Goal: Task Accomplishment & Management: Use online tool/utility

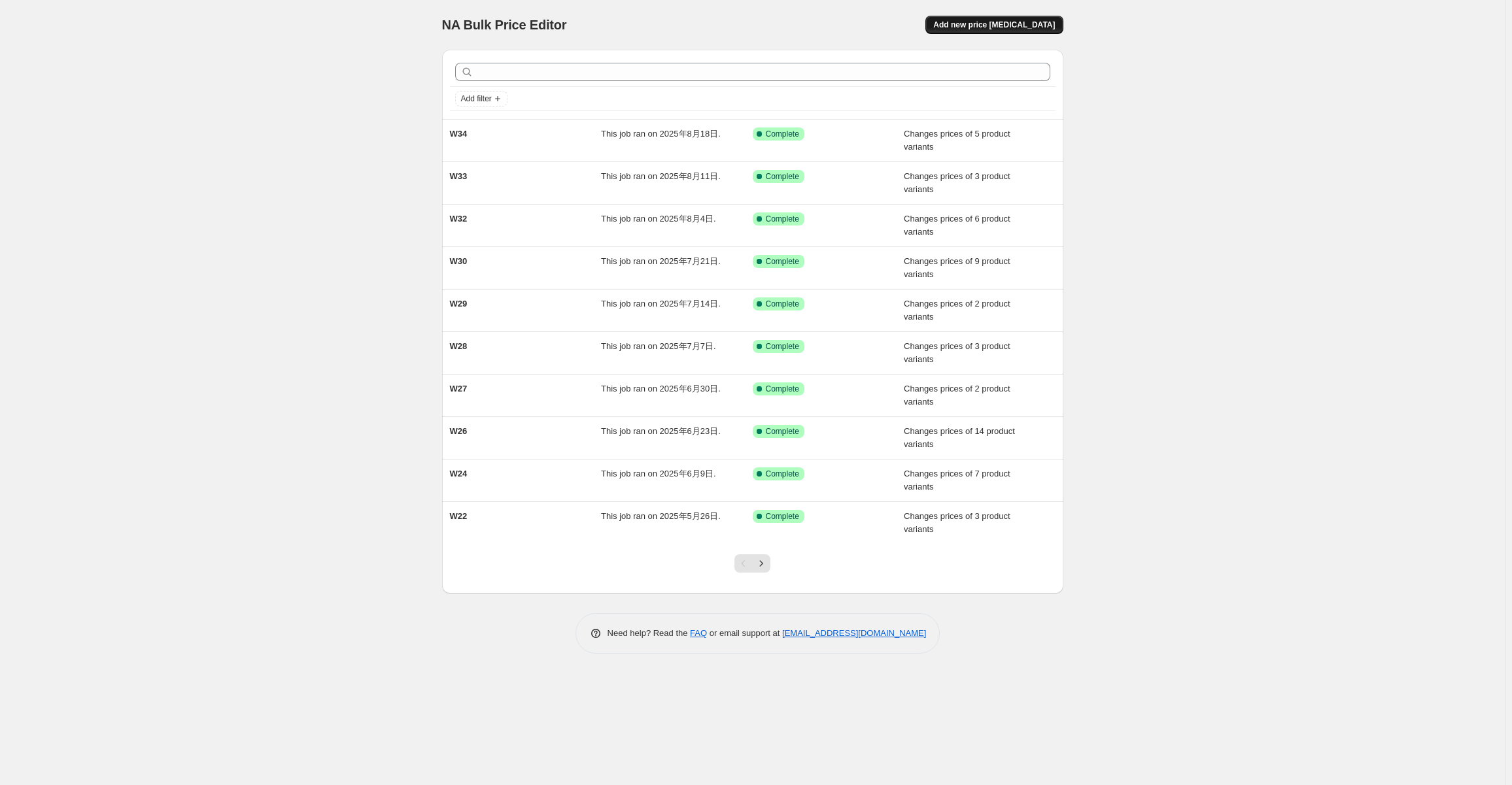
click at [1012, 27] on span "Add new price [MEDICAL_DATA]" at bounding box center [994, 25] width 122 height 11
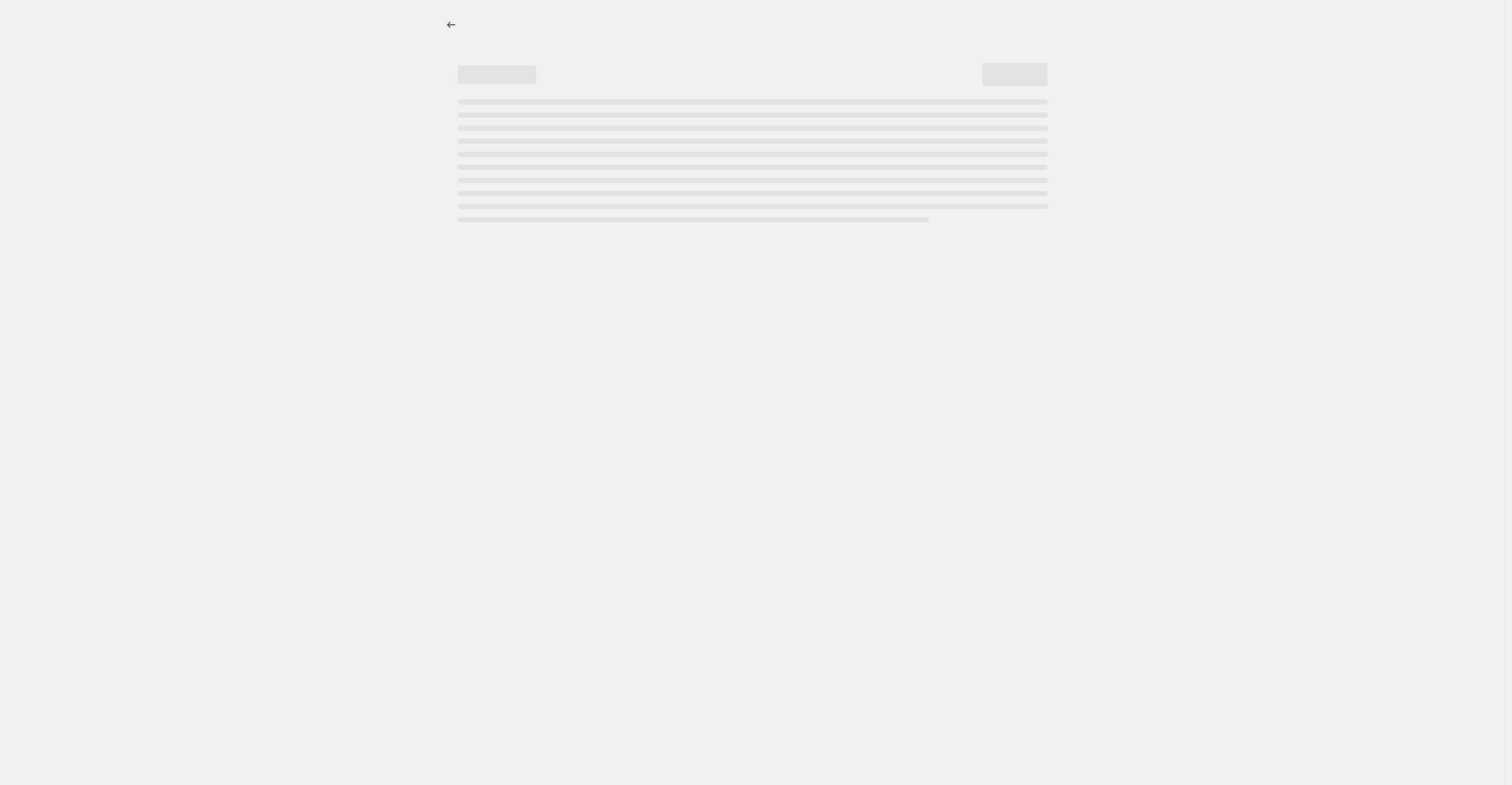
select select "percentage"
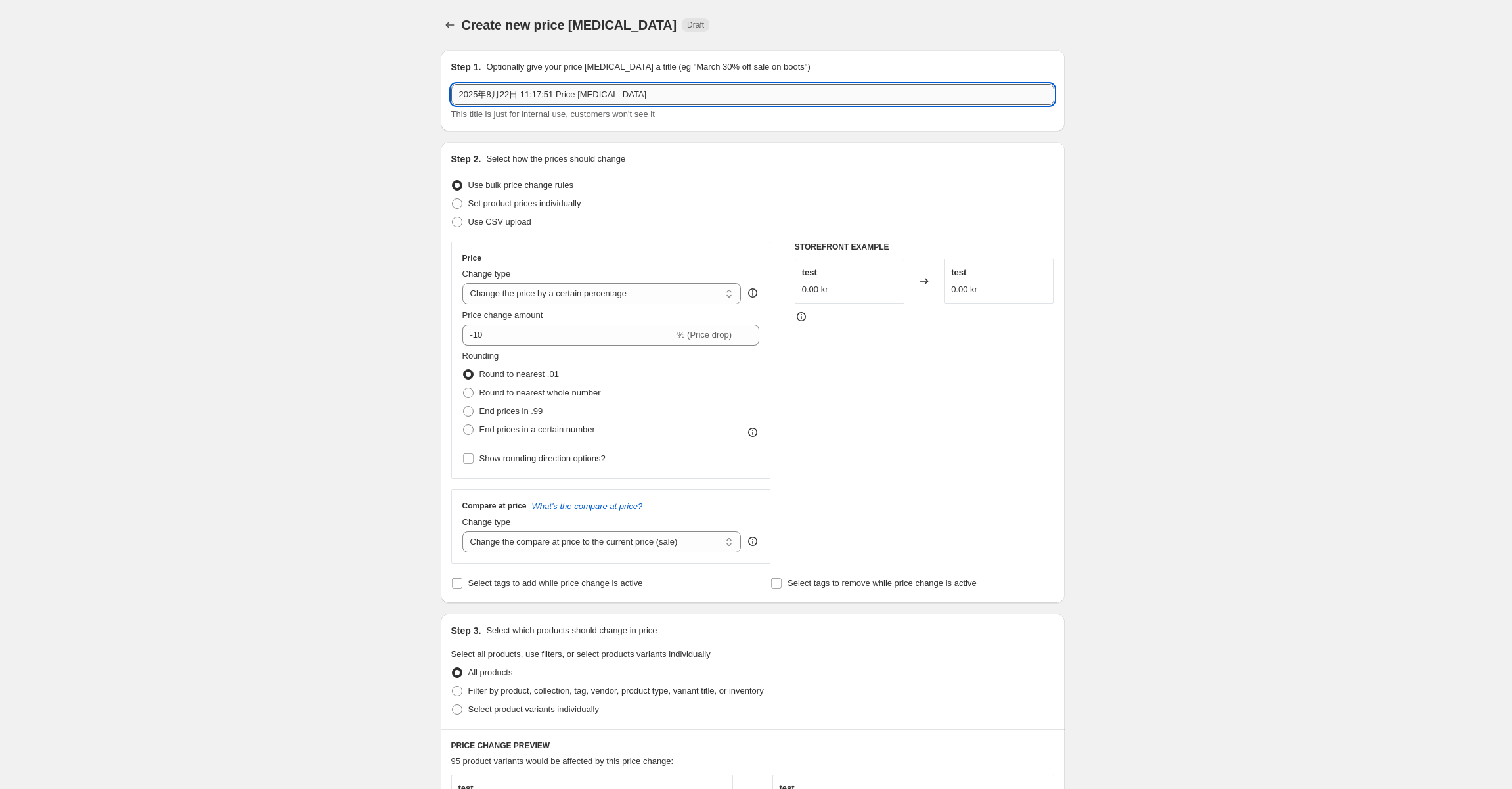
click at [658, 90] on input "2025年8月22日 11:17:51 Price [MEDICAL_DATA]" at bounding box center [752, 95] width 603 height 21
type input "W35"
click at [511, 219] on span "Use CSV upload" at bounding box center [499, 221] width 63 height 10
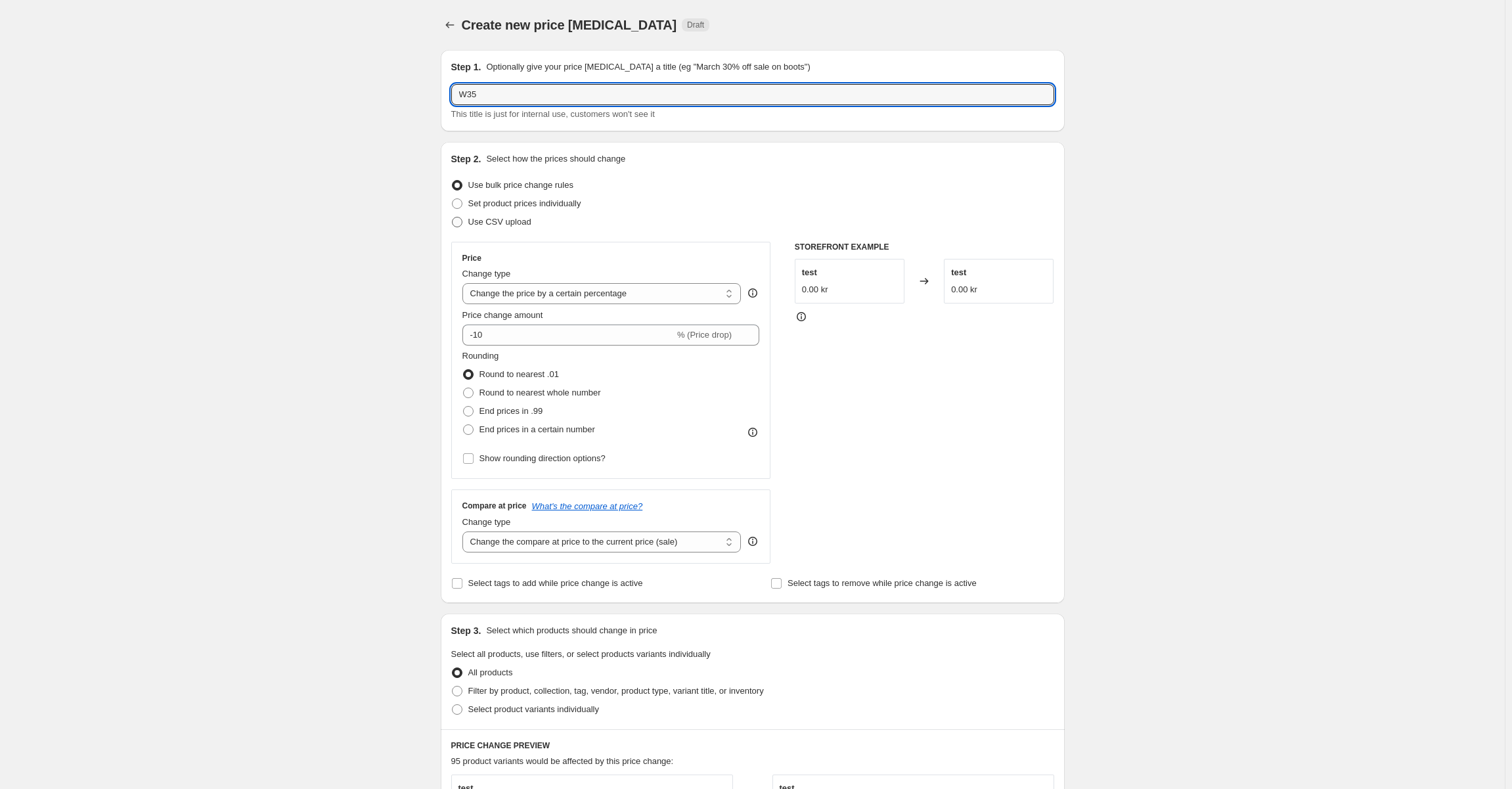
click at [453, 218] on input "Use CSV upload" at bounding box center [452, 217] width 1 height 1
radio input "true"
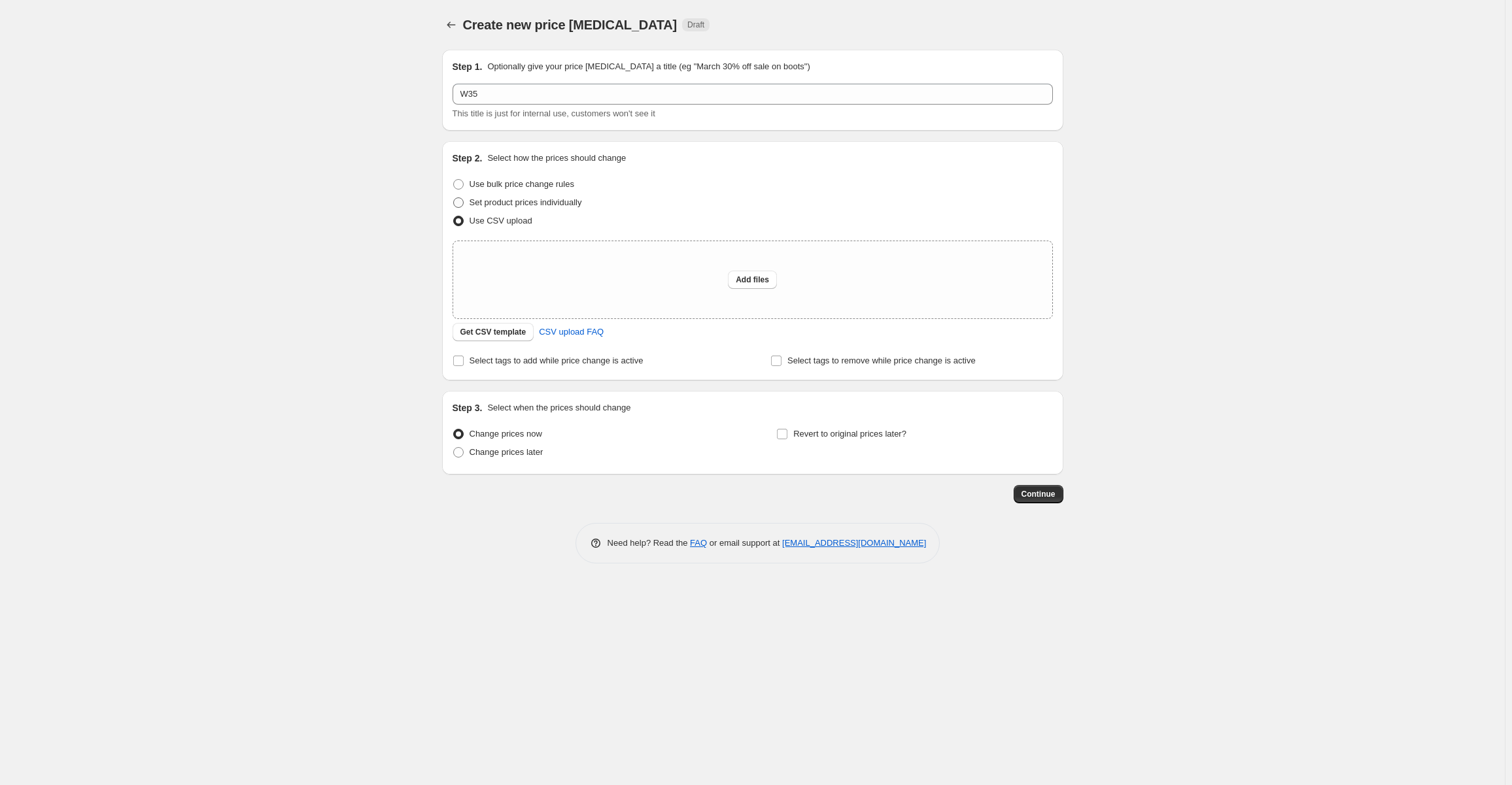
click at [547, 200] on span "Set product prices individually" at bounding box center [525, 202] width 112 height 10
click at [454, 198] on input "Set product prices individually" at bounding box center [453, 197] width 1 height 1
radio input "true"
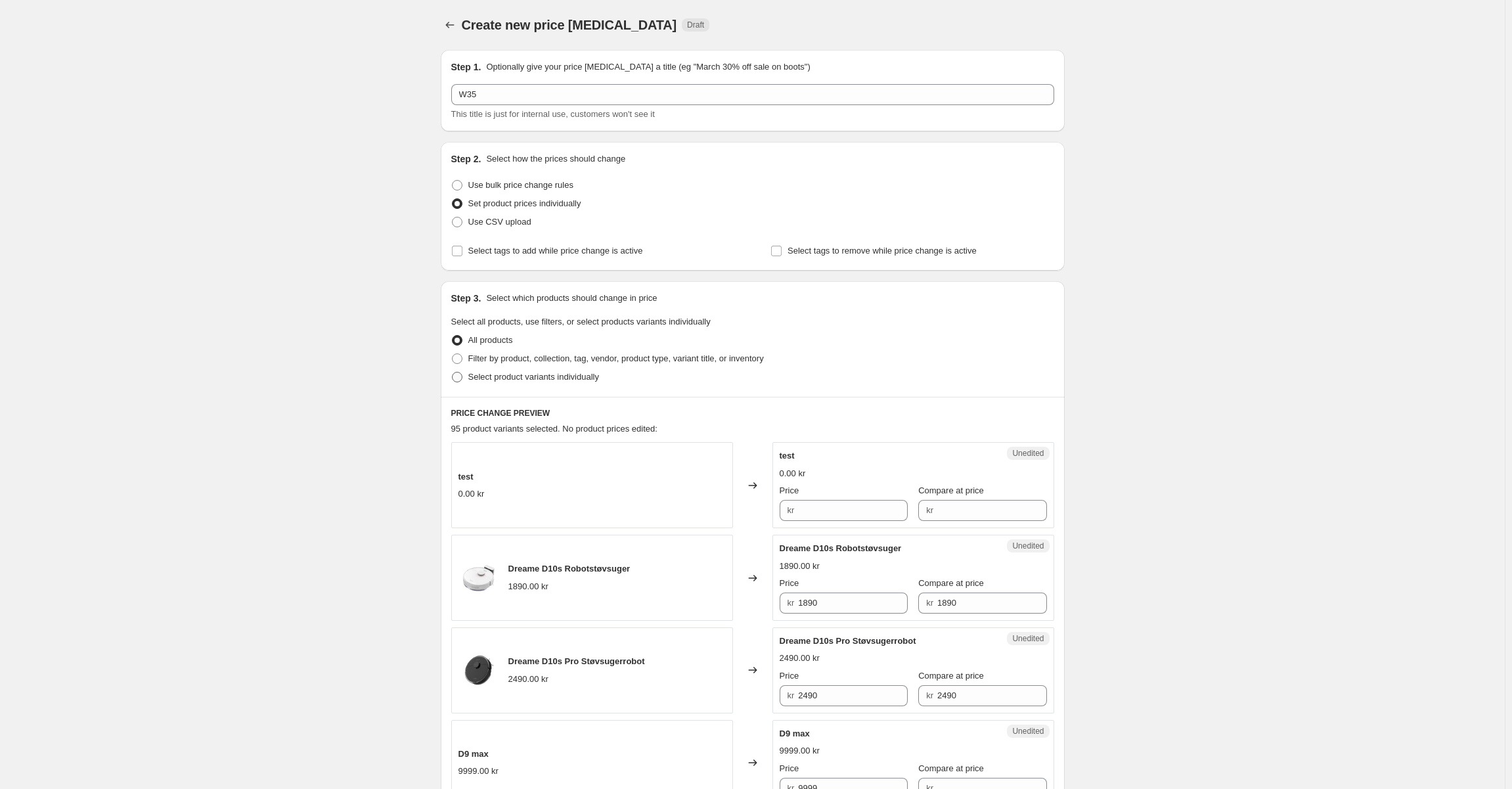
click at [551, 379] on span "Select product variants individually" at bounding box center [533, 377] width 131 height 10
click at [453, 372] on input "Select product variants individually" at bounding box center [452, 372] width 1 height 1
radio input "true"
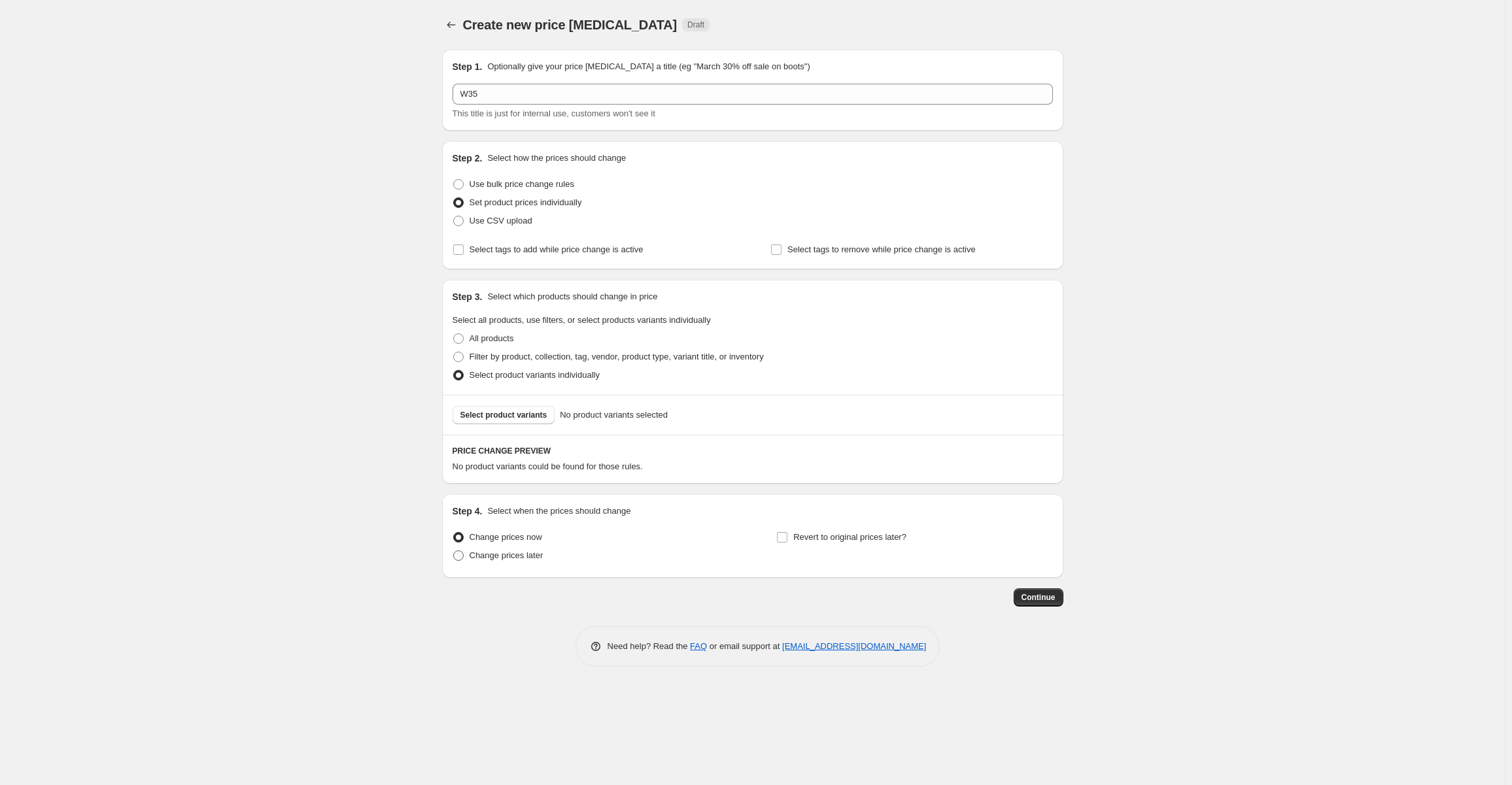
click at [491, 559] on span "Change prices later" at bounding box center [507, 555] width 74 height 10
click at [454, 551] on input "Change prices later" at bounding box center [453, 551] width 1 height 1
radio input "true"
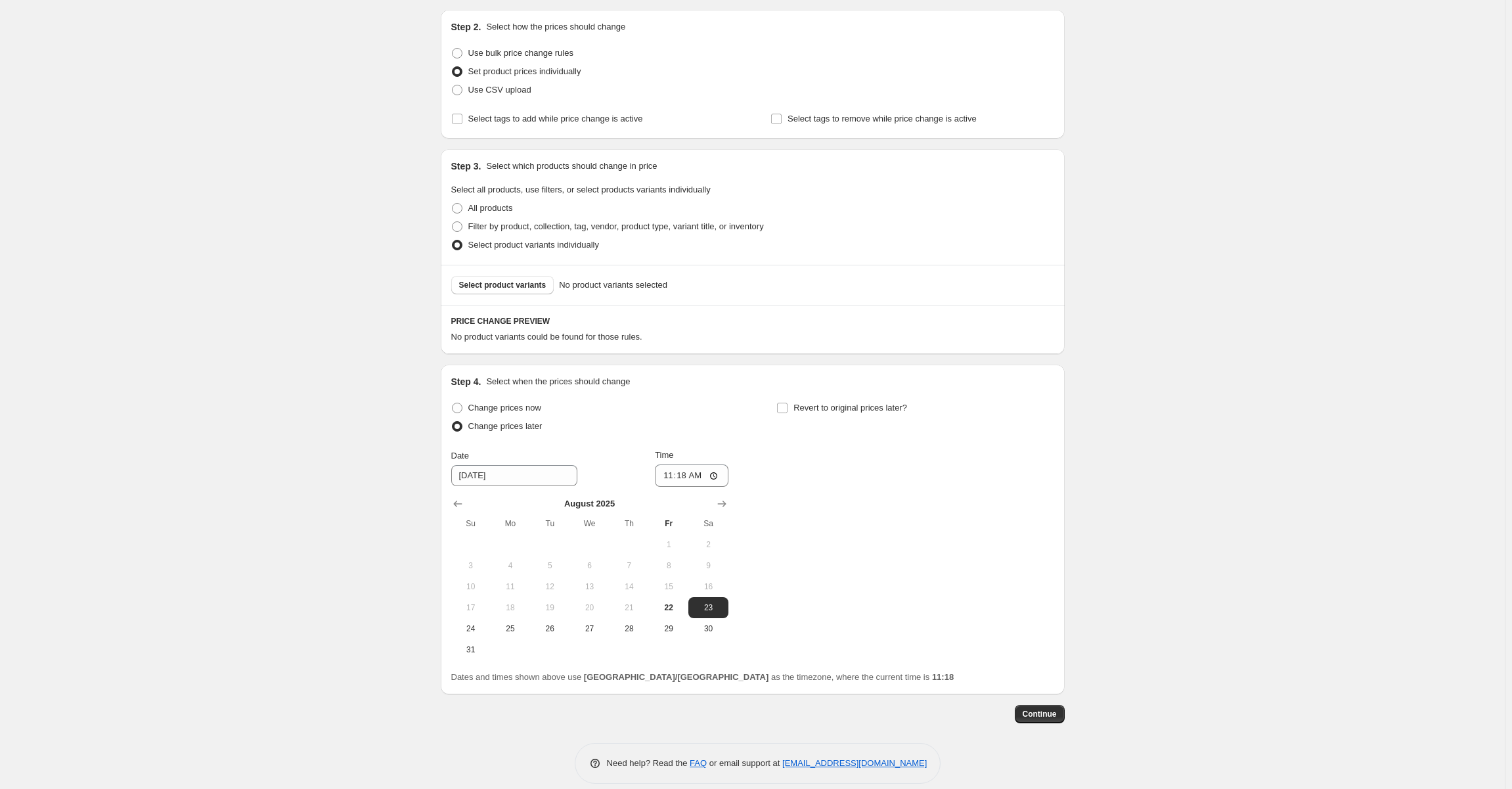
scroll to position [147, 0]
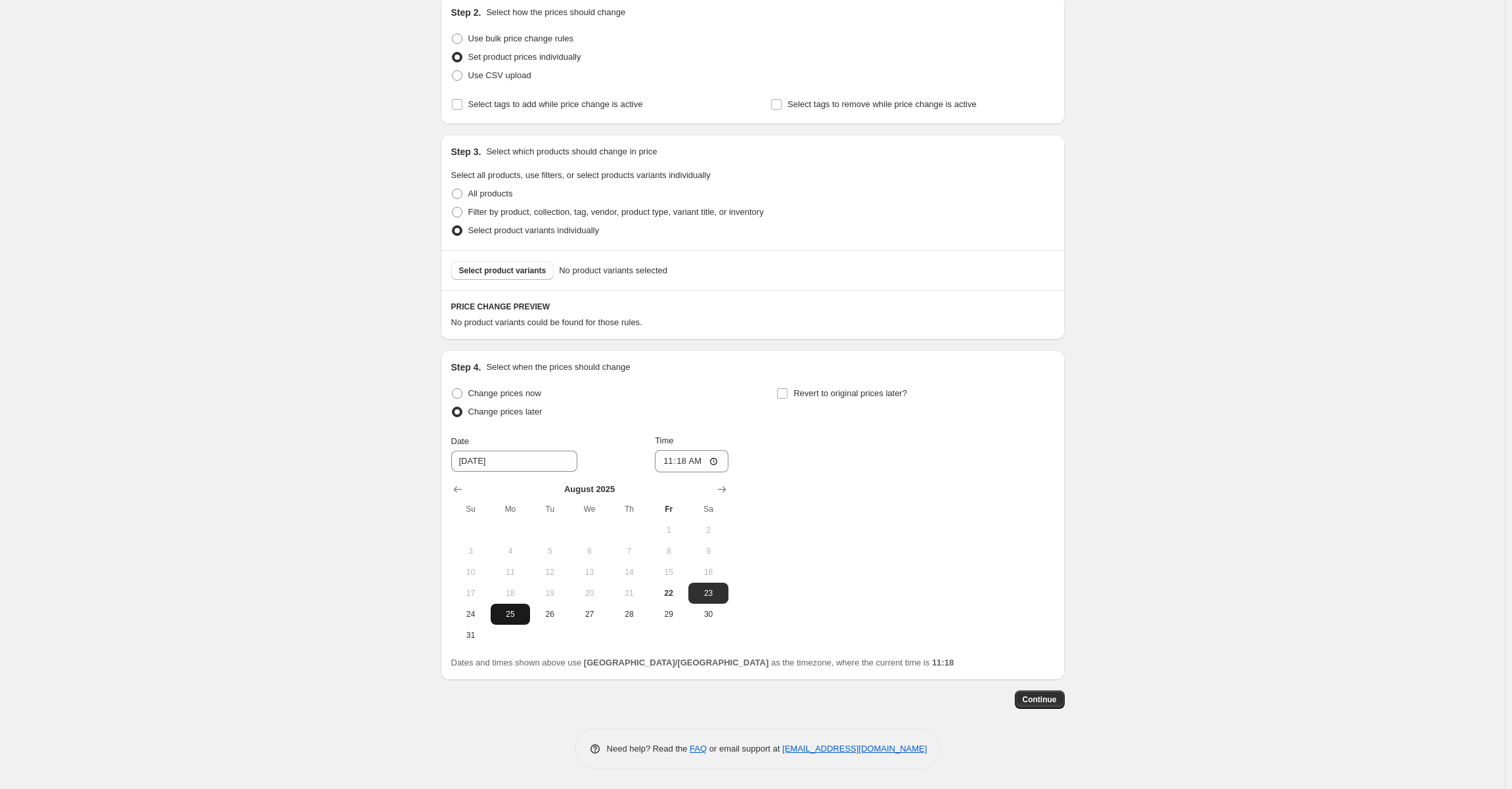
click at [512, 611] on span "25" at bounding box center [510, 615] width 29 height 11
type input "[DATE]"
click at [692, 463] on input "11:18" at bounding box center [691, 461] width 74 height 22
type input "07:00"
click at [521, 279] on button "Select product variants" at bounding box center [503, 270] width 103 height 19
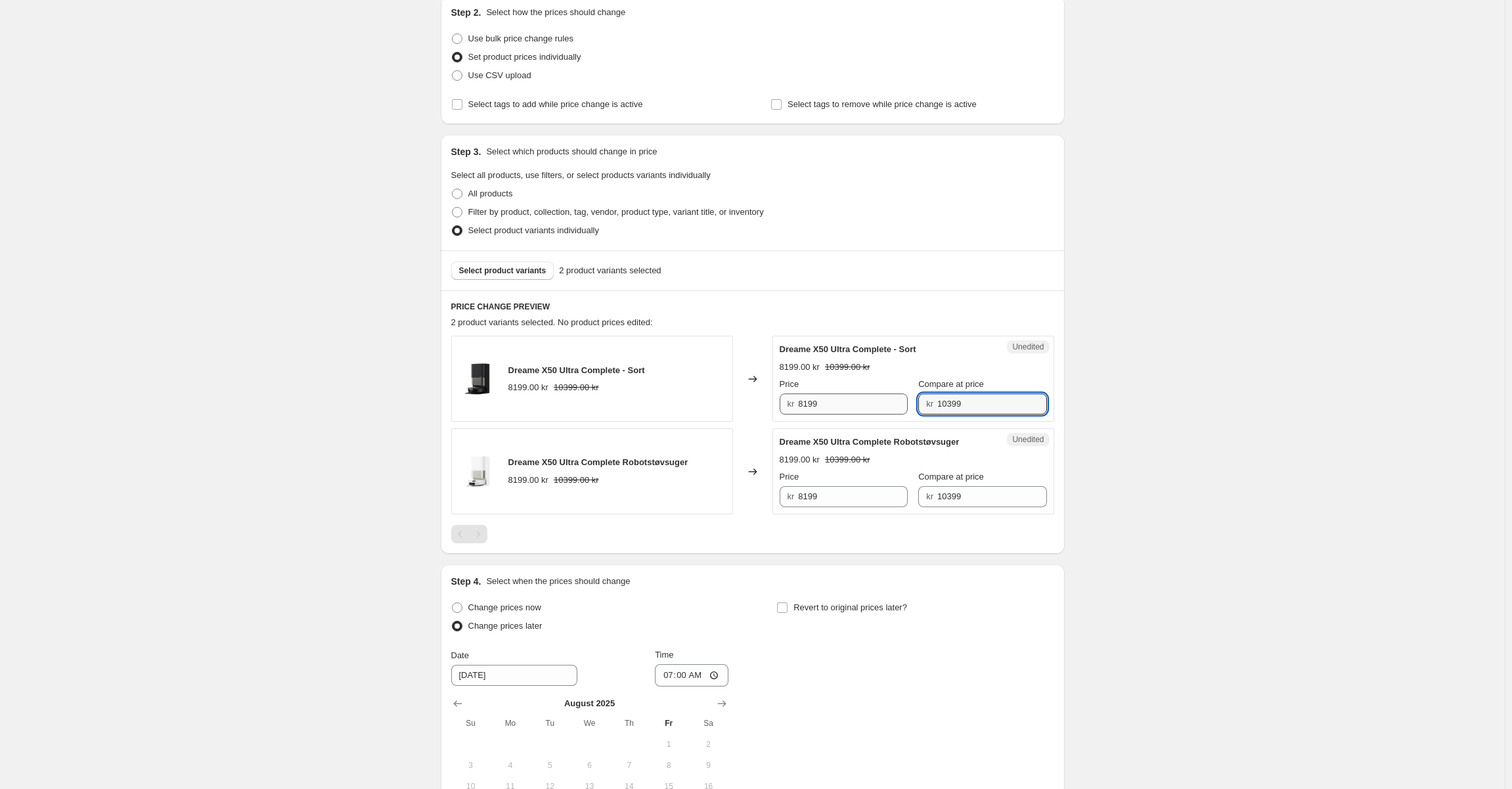
drag, startPoint x: 967, startPoint y: 411, endPoint x: 869, endPoint y: 400, distance: 98.6
click at [873, 395] on div "Price kr 8199 Compare at price kr 10399" at bounding box center [913, 395] width 267 height 36
click at [833, 410] on input "8199" at bounding box center [852, 404] width 109 height 21
paste input "103"
type input "10399"
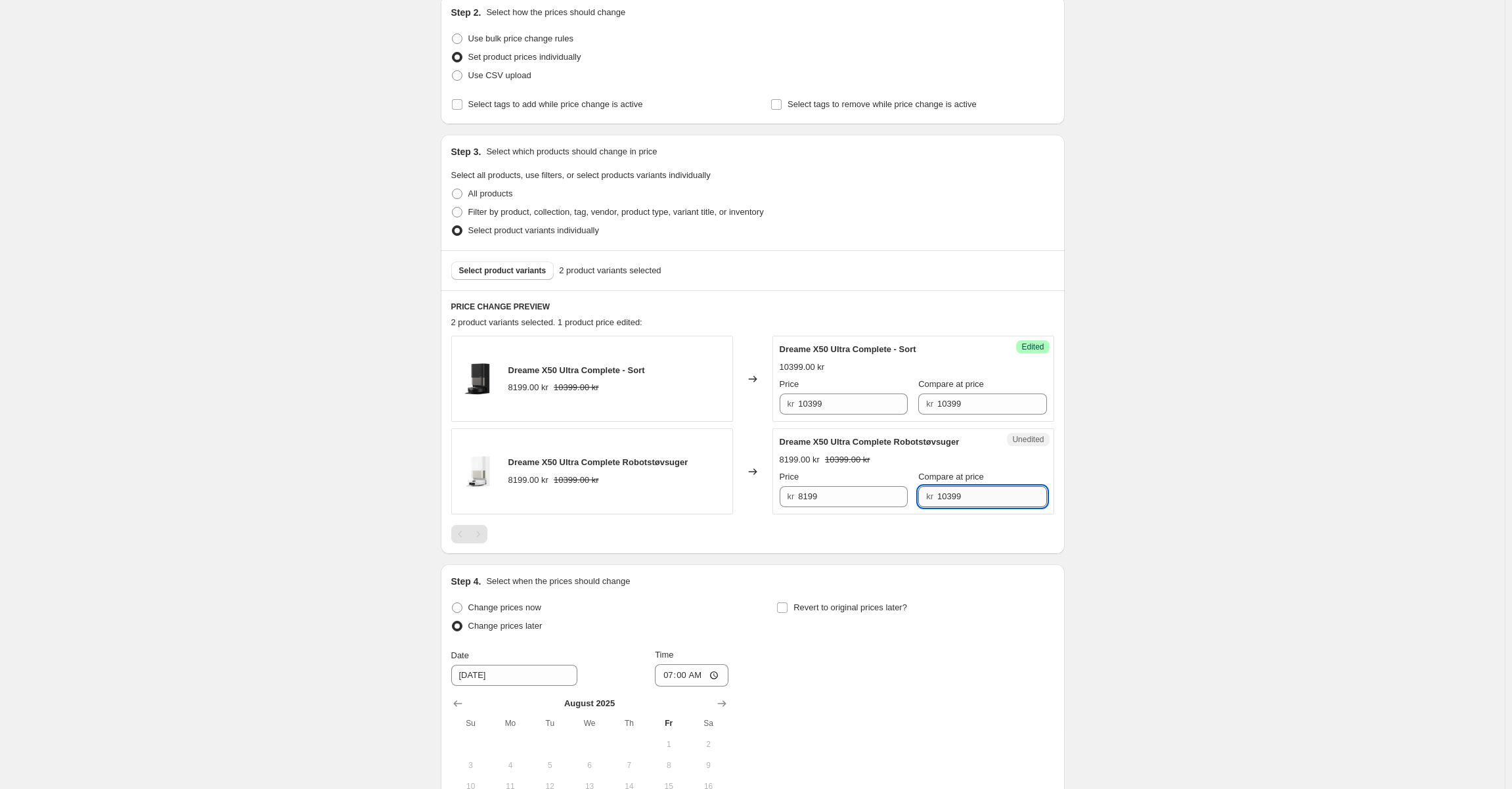
click at [990, 499] on input "10399" at bounding box center [991, 497] width 109 height 21
click at [835, 507] on div "Unedited Dreame X50 Ultra Complete Robotstøvsuger 8199.00 kr 10399.00 kr Price …" at bounding box center [913, 471] width 282 height 86
click at [841, 498] on input "8199" at bounding box center [852, 497] width 109 height 21
paste input "103"
type input "10399"
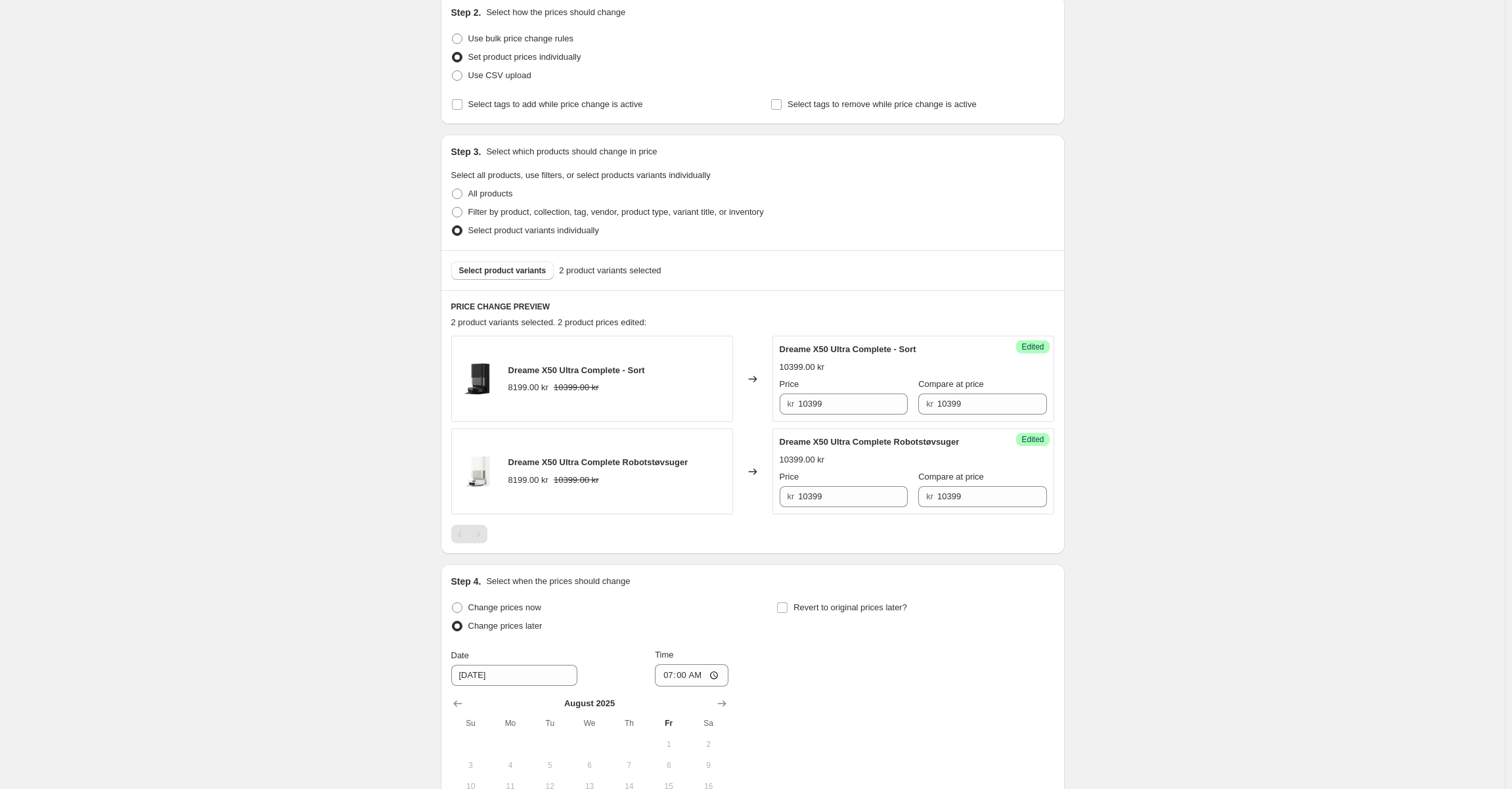
click at [1116, 495] on div "Create new price [MEDICAL_DATA]. This page is ready Create new price [MEDICAL_D…" at bounding box center [752, 428] width 1505 height 1150
click at [513, 268] on span "Select product variants" at bounding box center [503, 271] width 87 height 11
click at [514, 274] on span "Select product variants" at bounding box center [503, 271] width 87 height 11
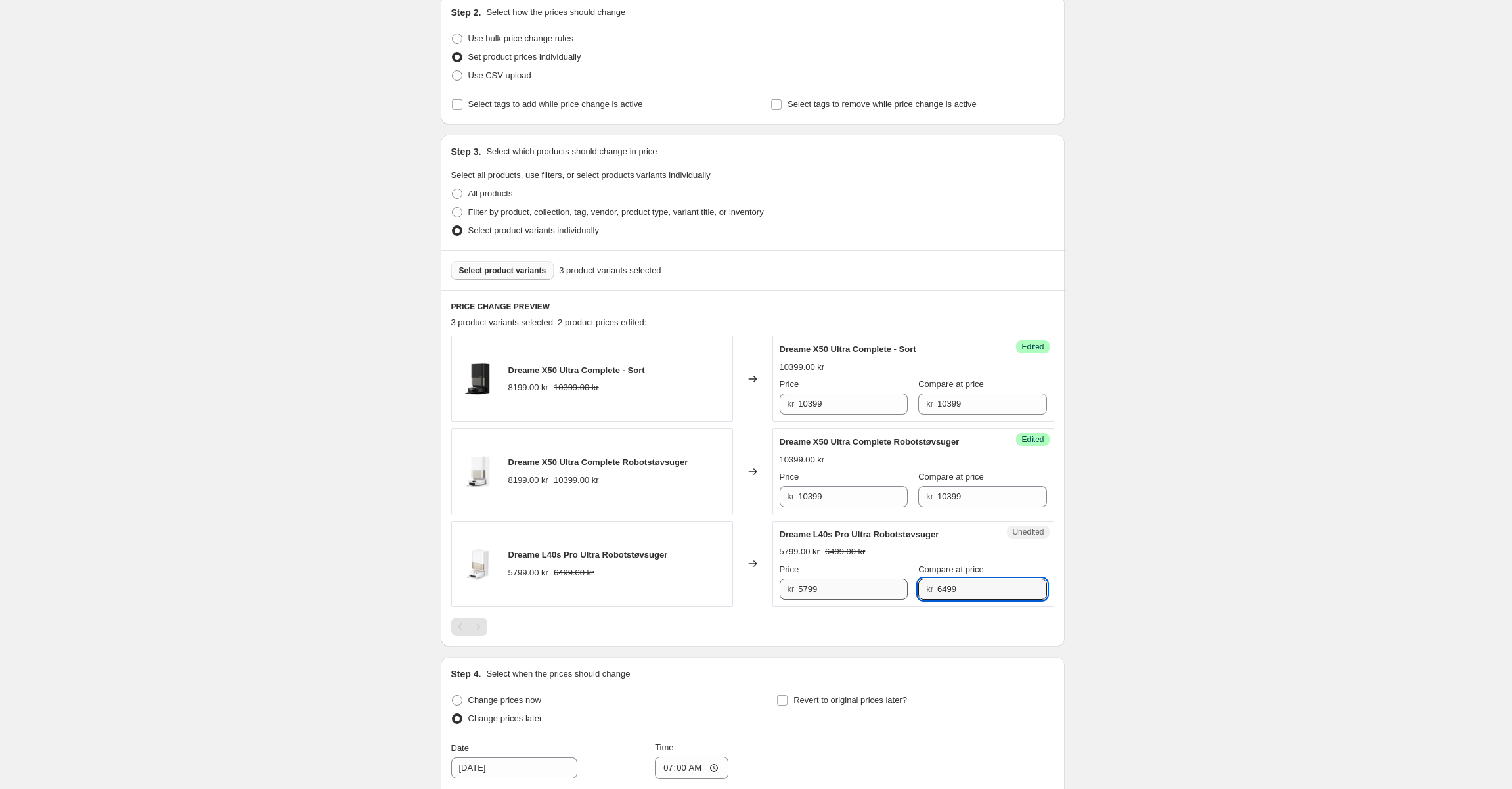
drag, startPoint x: 901, startPoint y: 586, endPoint x: 842, endPoint y: 586, distance: 59.0
click at [848, 586] on div "Price kr 5799 Compare at price kr 6499" at bounding box center [913, 581] width 267 height 36
click at [833, 587] on input "5799" at bounding box center [852, 589] width 109 height 21
paste input "64"
type input "6499"
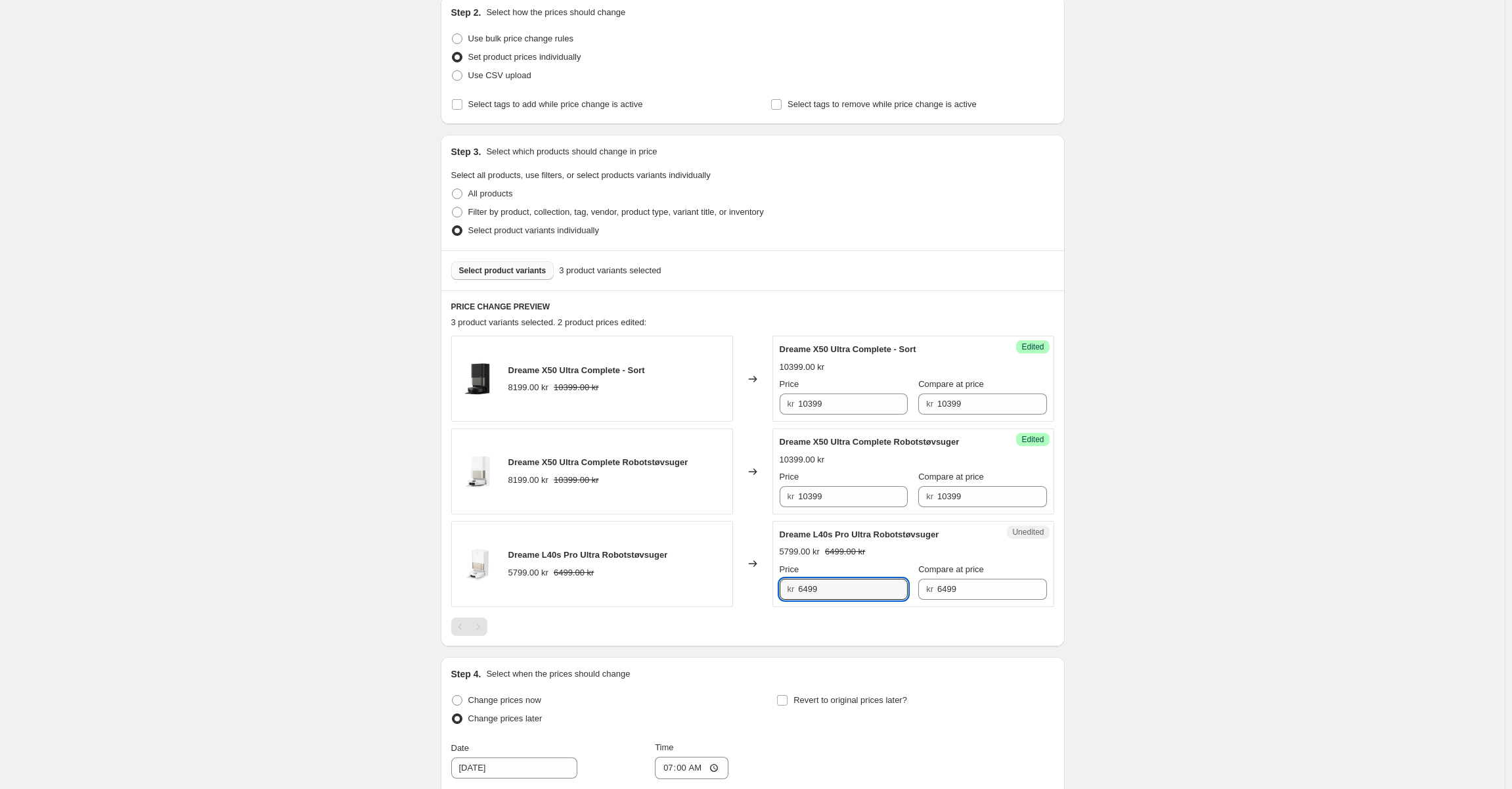
drag, startPoint x: 1117, startPoint y: 562, endPoint x: 851, endPoint y: 380, distance: 322.3
click at [1116, 562] on div "Create new price [MEDICAL_DATA]. This page is ready Create new price [MEDICAL_D…" at bounding box center [752, 474] width 1505 height 1242
click at [512, 271] on span "Select product variants" at bounding box center [503, 271] width 87 height 11
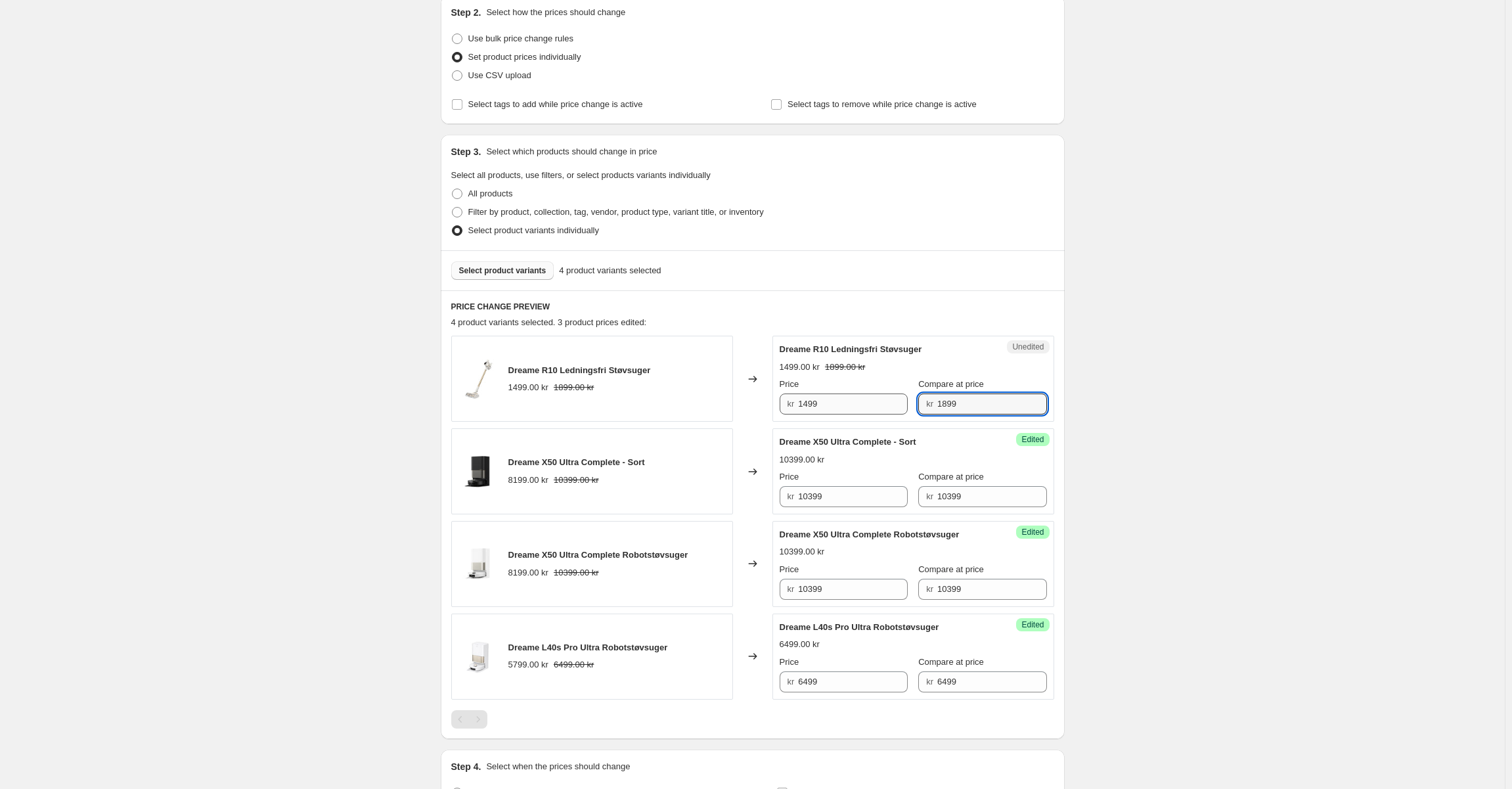
drag, startPoint x: 958, startPoint y: 401, endPoint x: 809, endPoint y: 397, distance: 149.1
click at [813, 397] on div "Price kr 1499 Compare at price kr 1899" at bounding box center [913, 395] width 267 height 36
click at [838, 404] on input "1499" at bounding box center [852, 404] width 109 height 21
paste input "8"
type input "1899"
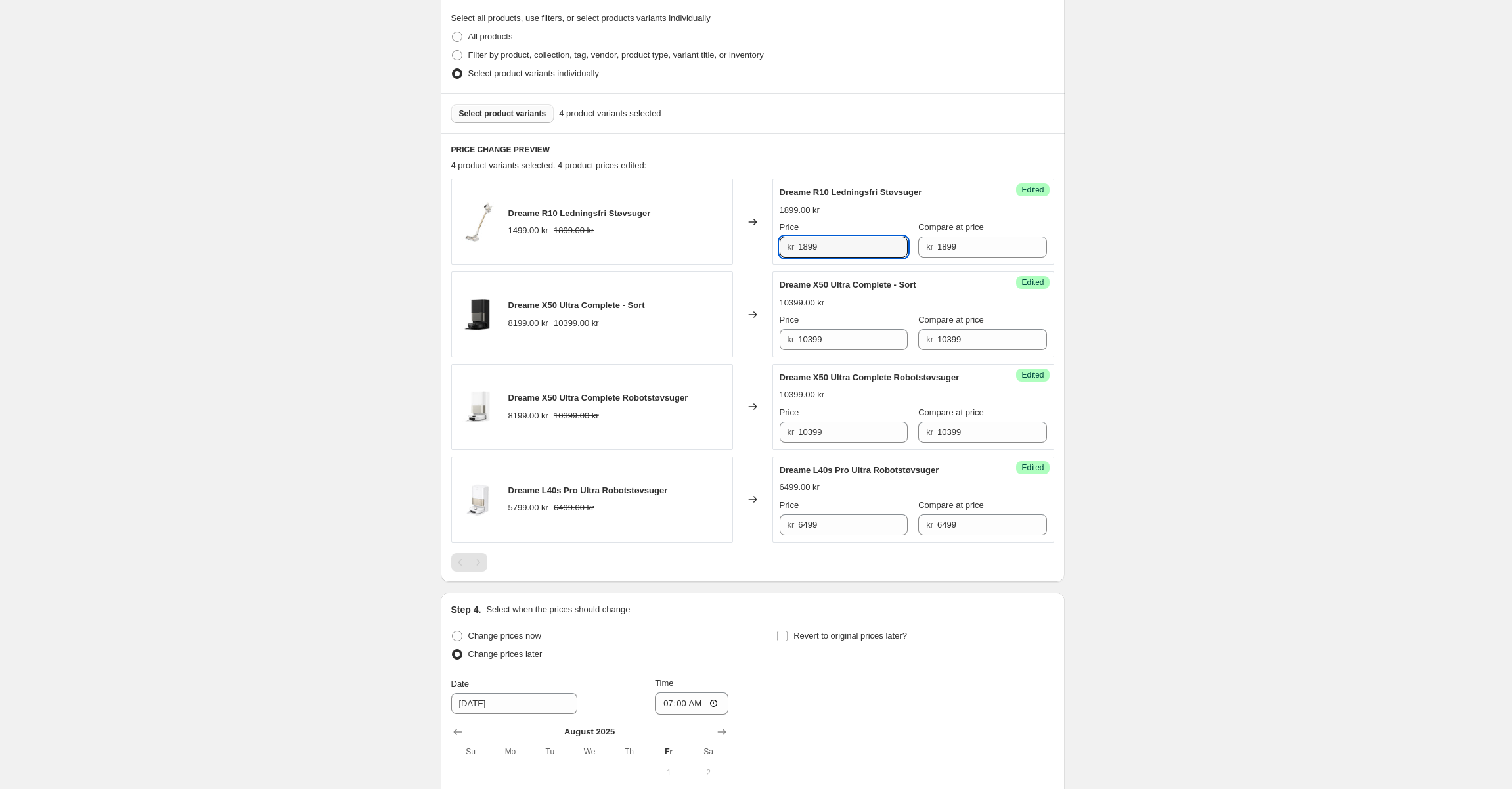
scroll to position [546, 0]
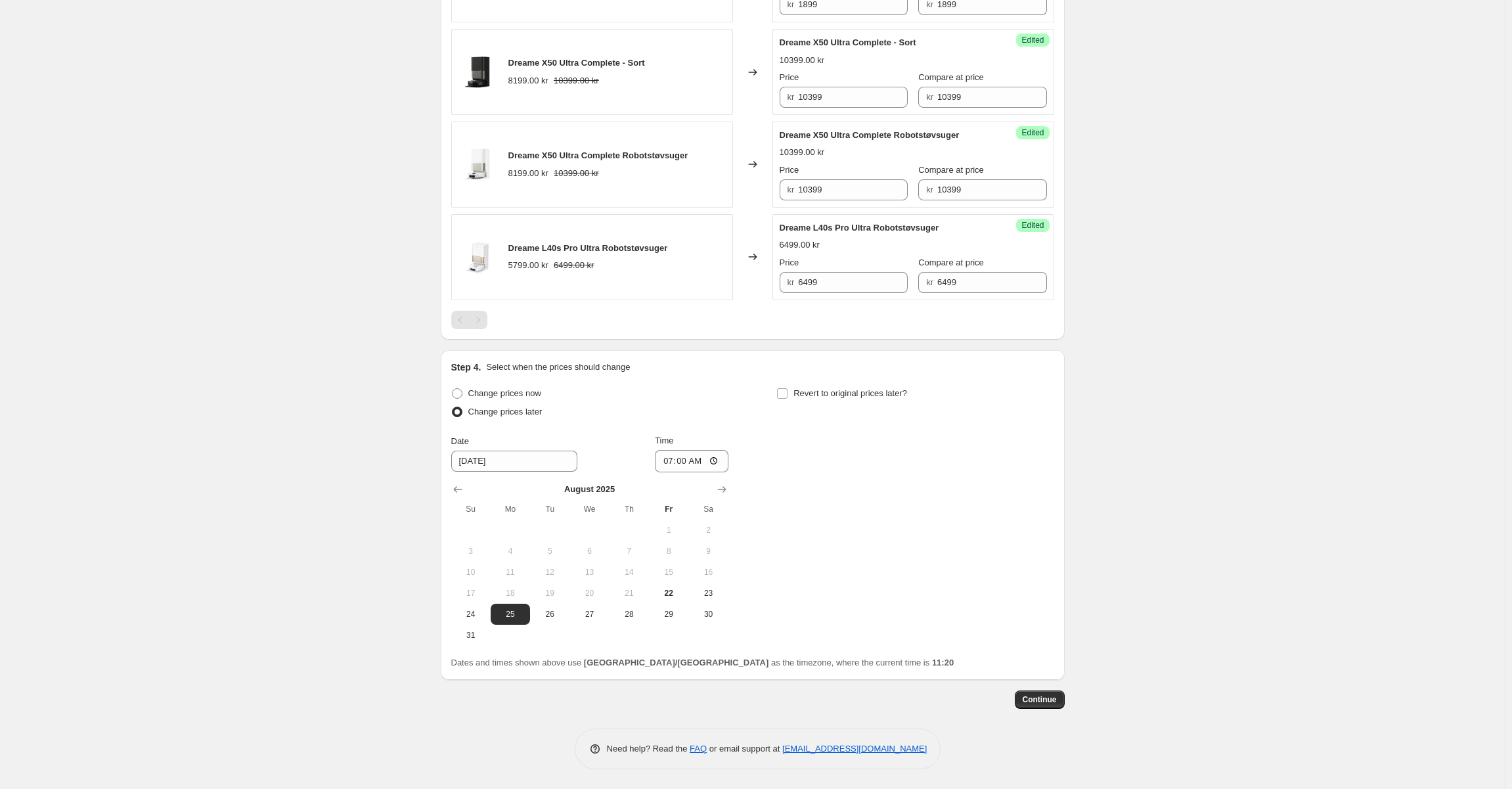
click at [727, 373] on div "Step 4. Select when the prices should change" at bounding box center [752, 367] width 603 height 13
click at [1045, 691] on button "Continue" at bounding box center [1040, 699] width 50 height 19
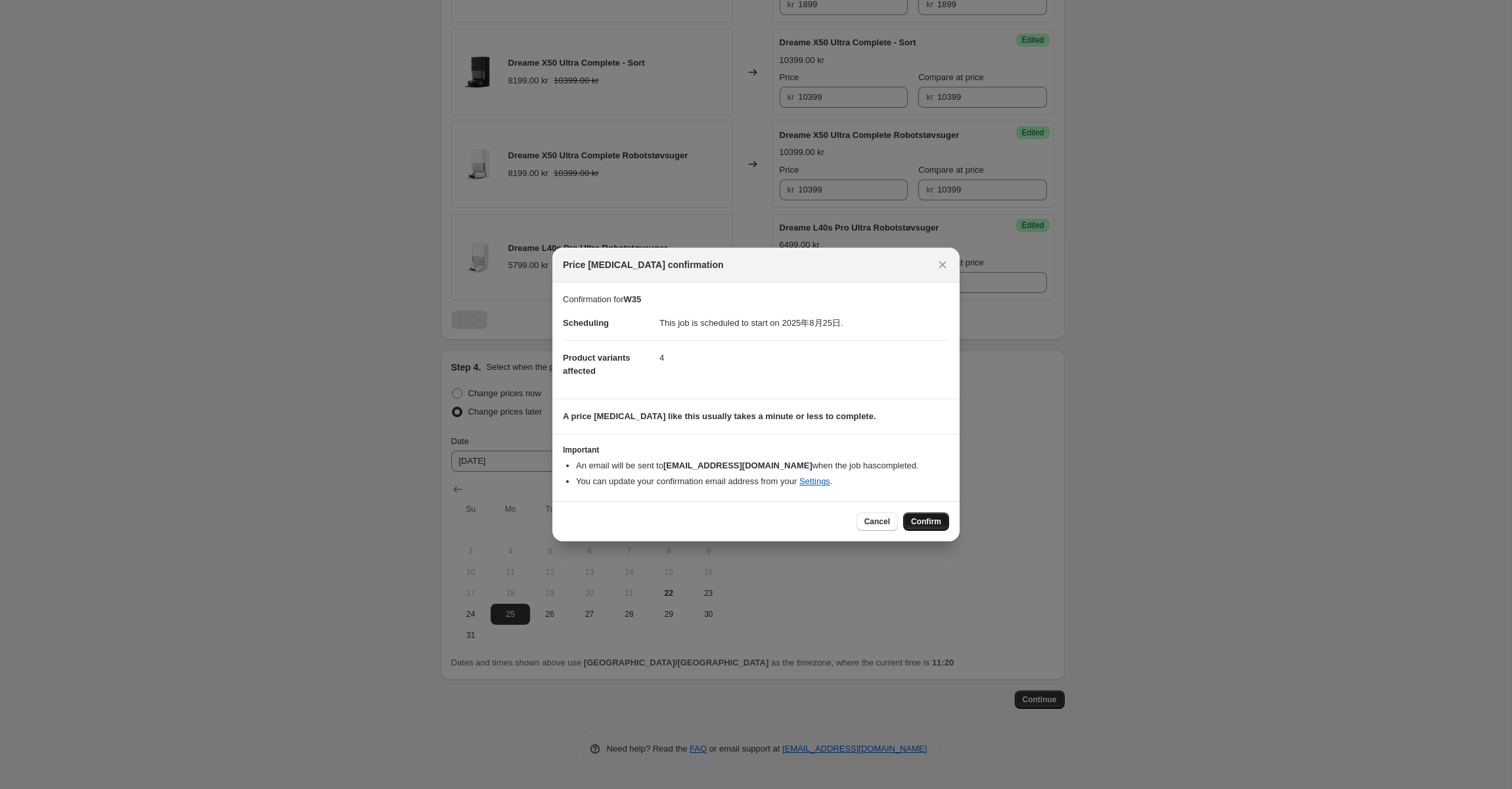
click at [942, 523] on button "Confirm" at bounding box center [927, 522] width 46 height 19
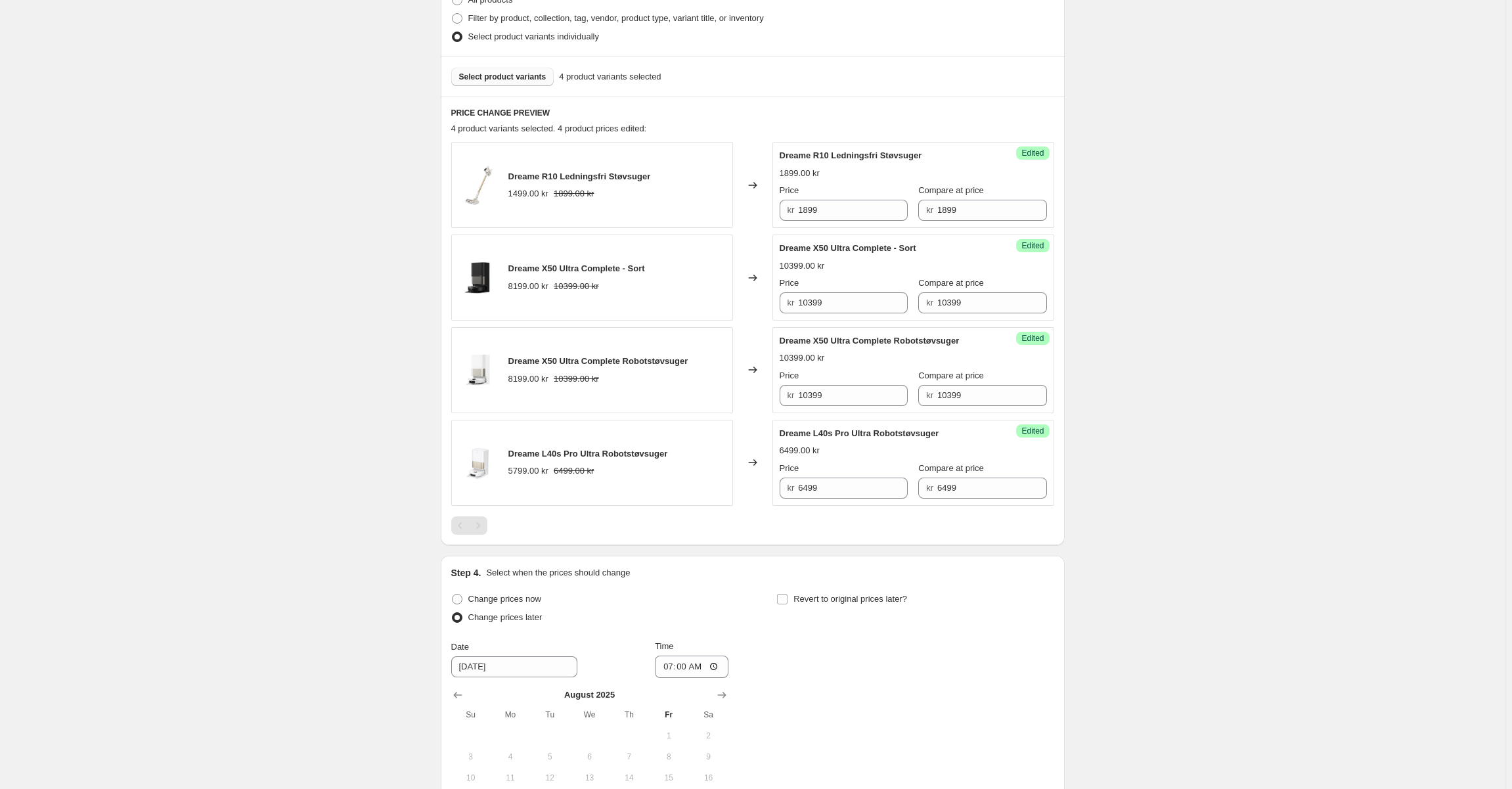
scroll to position [415, 0]
